Goal: Information Seeking & Learning: Learn about a topic

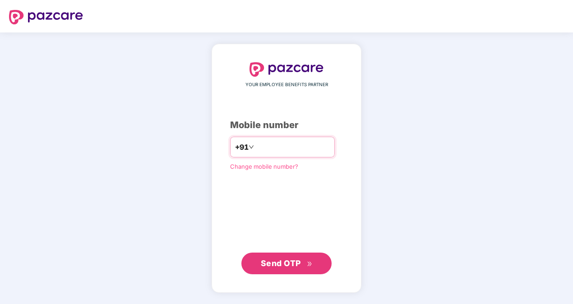
click at [256, 147] on input "**********" at bounding box center [293, 147] width 74 height 14
type input "**********"
click at [285, 263] on span "Send OTP" at bounding box center [281, 263] width 40 height 9
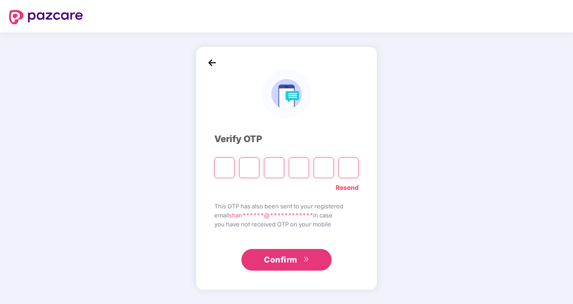
type input "*"
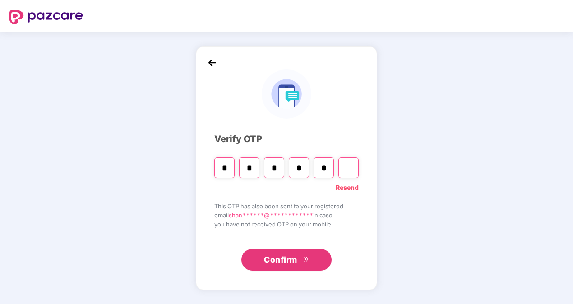
type input "*"
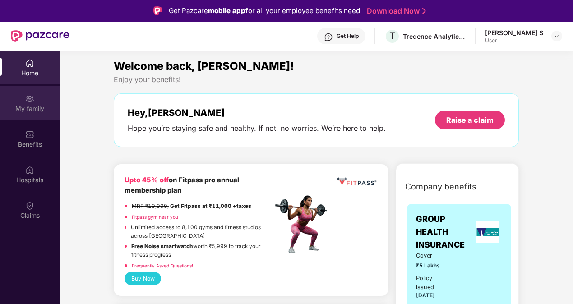
click at [34, 106] on div "My family" at bounding box center [30, 108] width 60 height 9
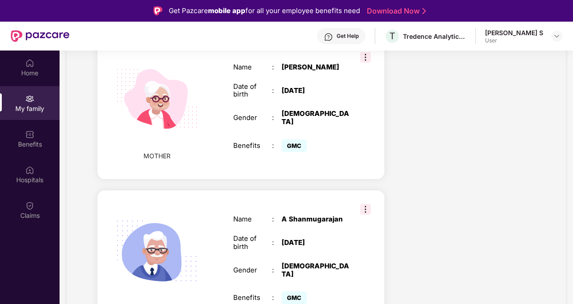
scroll to position [790, 0]
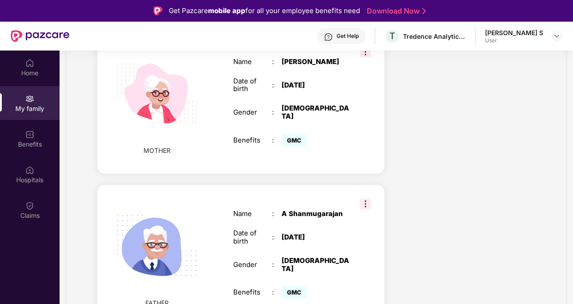
click at [365, 199] on img at bounding box center [365, 204] width 11 height 11
click at [30, 74] on div "Home" at bounding box center [30, 73] width 60 height 9
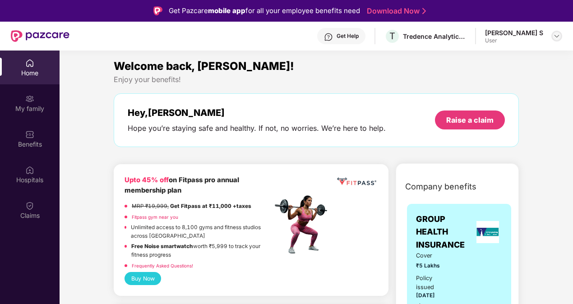
click at [555, 37] on img at bounding box center [556, 35] width 7 height 7
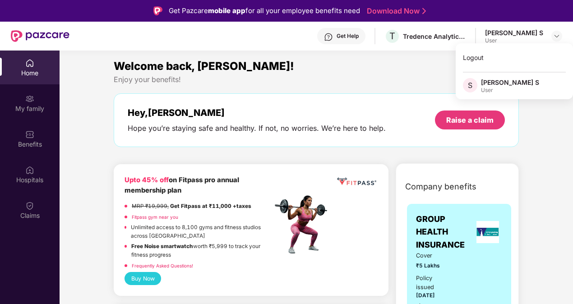
click at [383, 66] on div "Welcome back, Shanmuga!" at bounding box center [316, 66] width 405 height 17
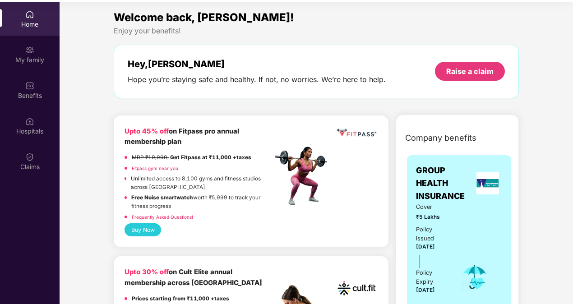
scroll to position [51, 0]
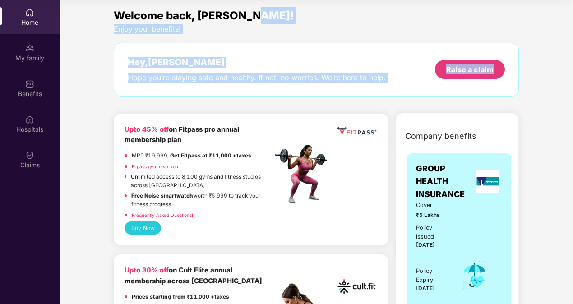
drag, startPoint x: 571, startPoint y: 15, endPoint x: 561, endPoint y: 94, distance: 79.5
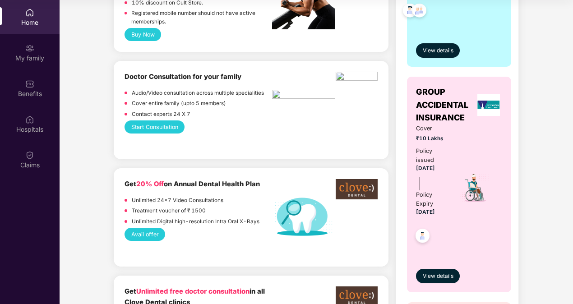
scroll to position [0, 0]
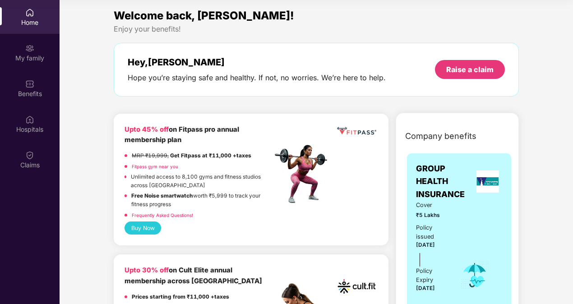
click at [30, 212] on div "Home My family Benefits Hospitals Claims" at bounding box center [30, 152] width 60 height 304
click at [33, 89] on div "Benefits" at bounding box center [30, 93] width 60 height 9
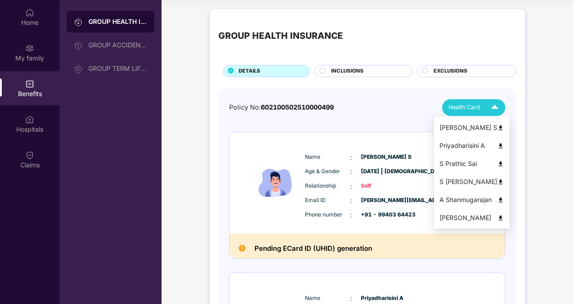
click at [496, 102] on img at bounding box center [495, 108] width 16 height 16
click at [500, 199] on img at bounding box center [500, 200] width 7 height 7
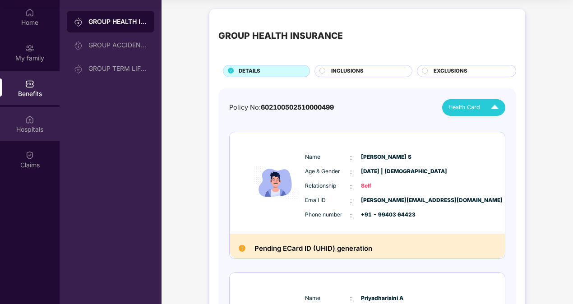
click at [46, 126] on div "Hospitals" at bounding box center [30, 129] width 60 height 9
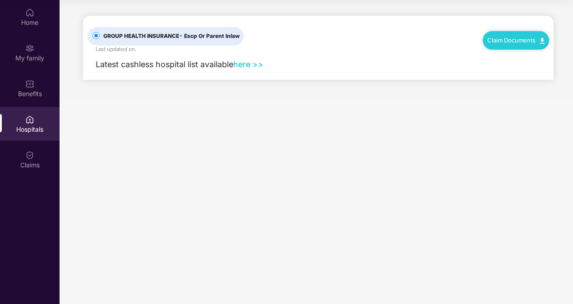
click at [250, 62] on link "here >>" at bounding box center [248, 64] width 30 height 9
click at [243, 65] on link "here >>" at bounding box center [248, 64] width 30 height 9
